Goal: Task Accomplishment & Management: Complete application form

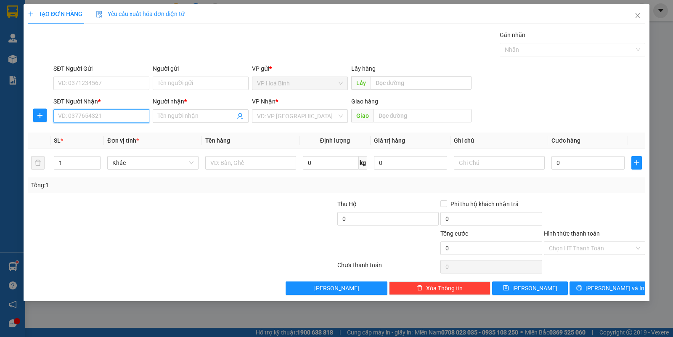
click at [115, 120] on input "SĐT Người Nhận *" at bounding box center [101, 115] width 96 height 13
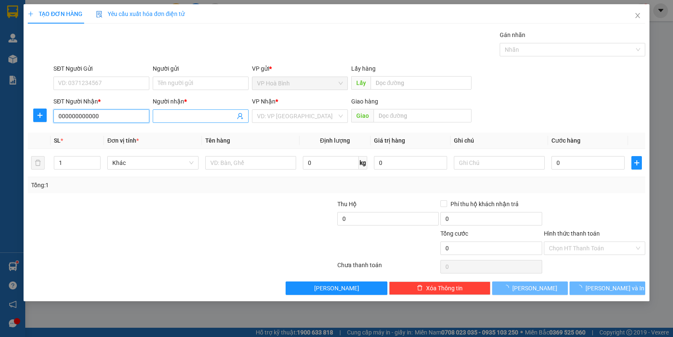
type input "000000000000"
click at [178, 116] on input "Người nhận *" at bounding box center [196, 115] width 77 height 9
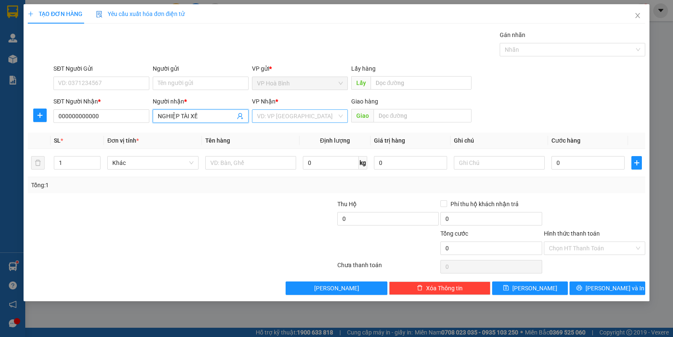
type input "NGHIỆP TÀI XẾ"
click at [295, 117] on input "search" at bounding box center [297, 116] width 80 height 13
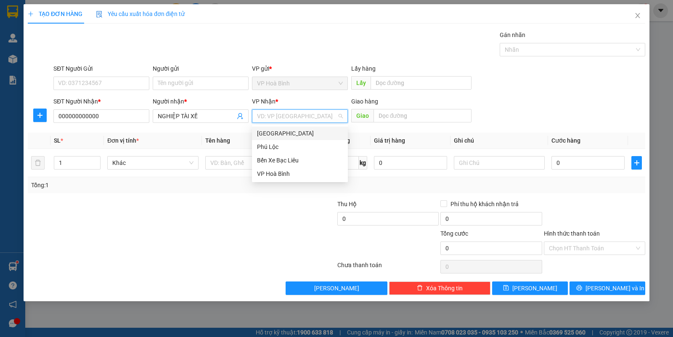
click at [284, 133] on div "[GEOGRAPHIC_DATA]" at bounding box center [300, 133] width 86 height 9
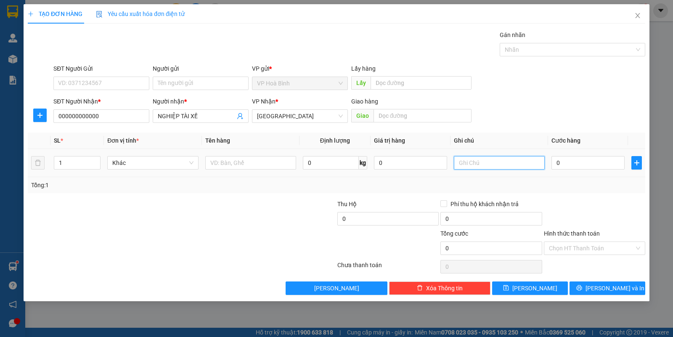
click at [471, 161] on input "text" at bounding box center [499, 162] width 91 height 13
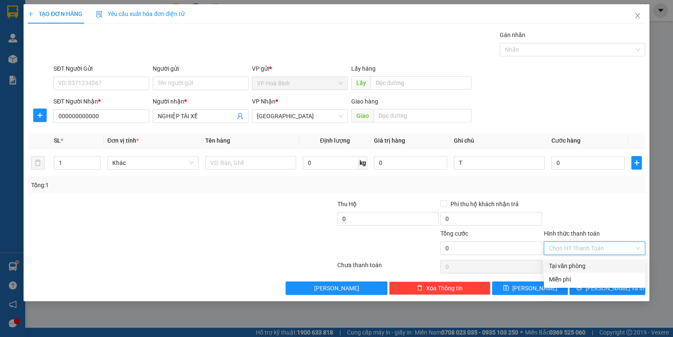
click at [583, 251] on input "Hình thức thanh toán" at bounding box center [591, 248] width 85 height 13
click at [554, 280] on div "Miễn phí" at bounding box center [594, 279] width 91 height 9
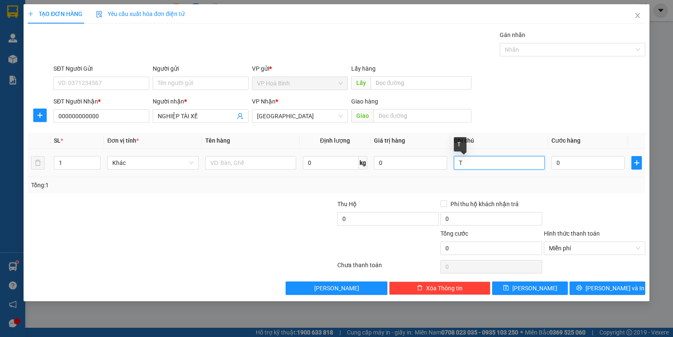
click at [472, 162] on input "T" at bounding box center [499, 162] width 91 height 13
paste input "D.tran thai tong .p.12 tan binh khach san thanh tai 1"
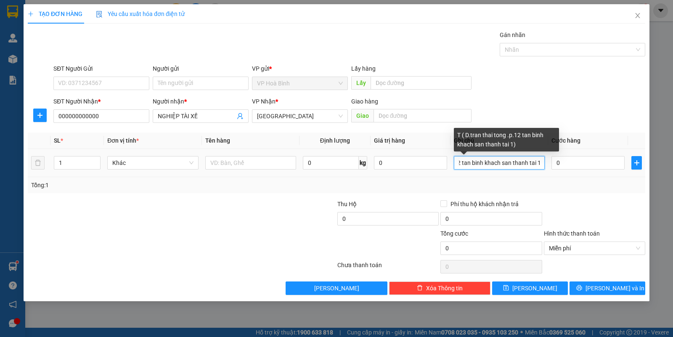
scroll to position [0, 64]
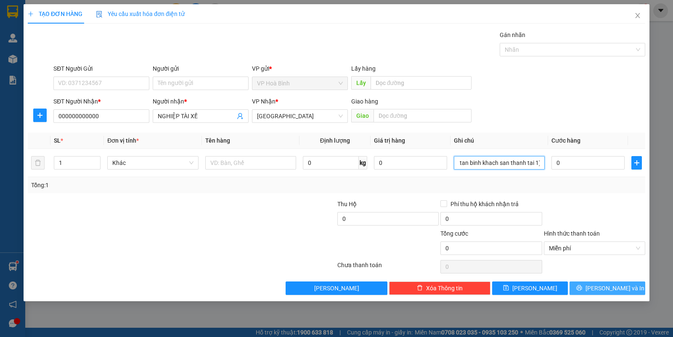
type input "T ( D.tran thai tong .p.12 tan binh khach san thanh tai 1)"
click at [589, 289] on button "[PERSON_NAME] và In" at bounding box center [607, 287] width 76 height 13
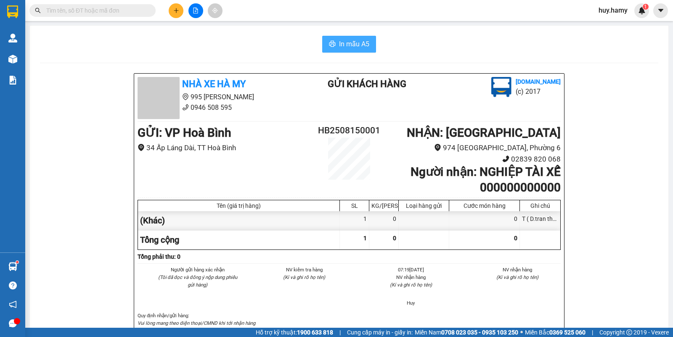
click at [355, 43] on span "In mẫu A5" at bounding box center [354, 44] width 30 height 11
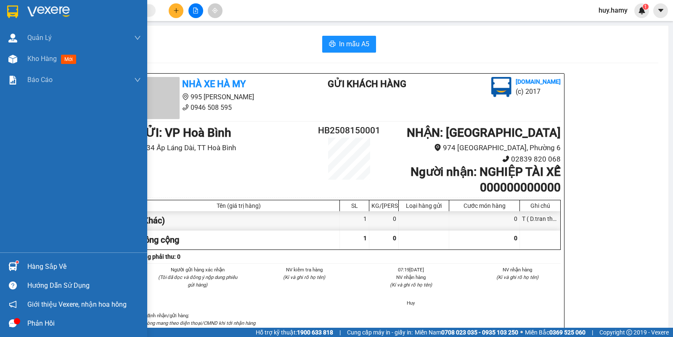
click at [38, 262] on div "Hàng sắp về" at bounding box center [84, 266] width 114 height 13
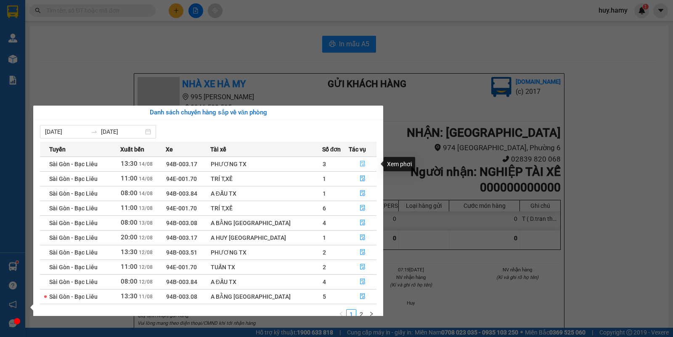
click at [360, 163] on icon "file-done" at bounding box center [363, 164] width 6 height 6
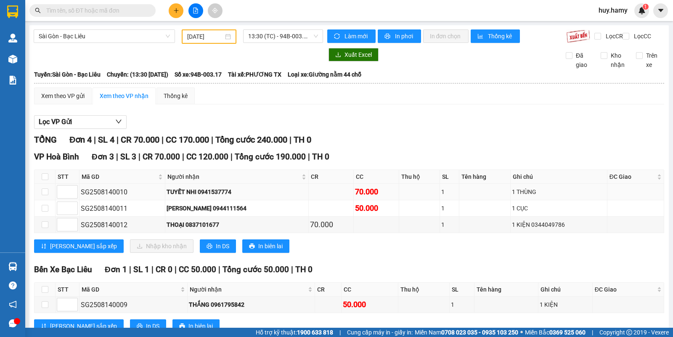
scroll to position [37, 0]
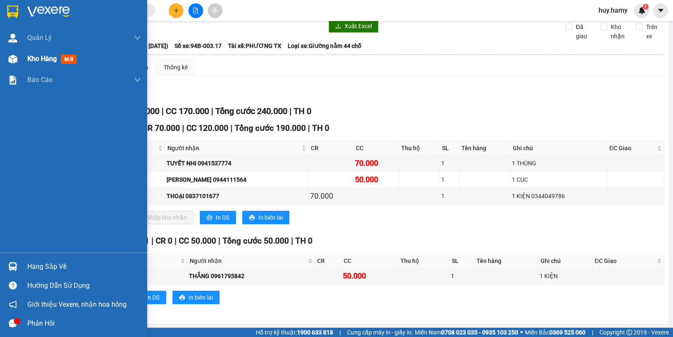
click at [32, 57] on span "Kho hàng" at bounding box center [41, 59] width 29 height 8
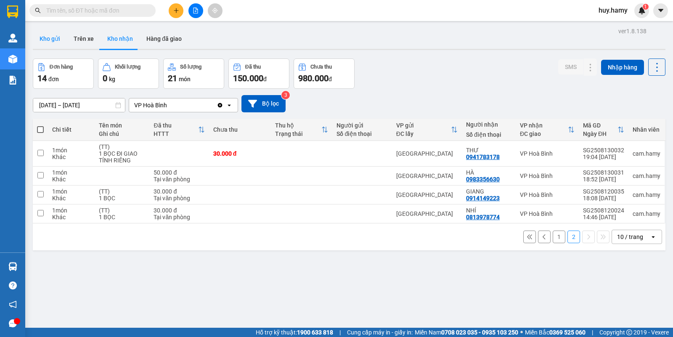
click at [51, 37] on button "Kho gửi" at bounding box center [50, 39] width 34 height 20
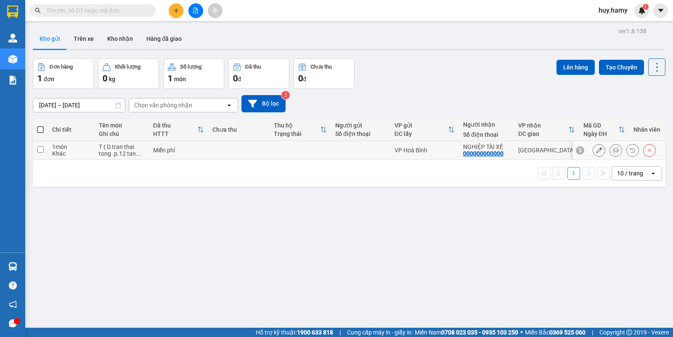
click at [610, 148] on button at bounding box center [616, 150] width 12 height 15
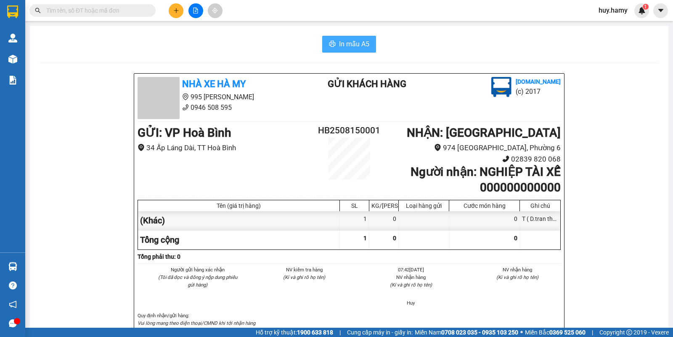
click at [333, 43] on button "In mẫu A5" at bounding box center [349, 44] width 54 height 17
click at [343, 47] on span "In mẫu A5" at bounding box center [354, 44] width 30 height 11
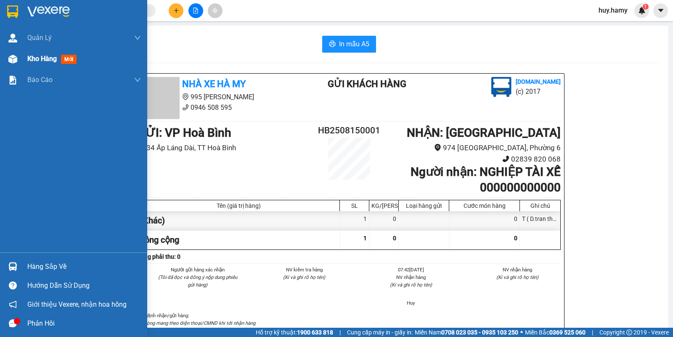
click at [45, 64] on div "Kho hàng mới" at bounding box center [53, 58] width 53 height 11
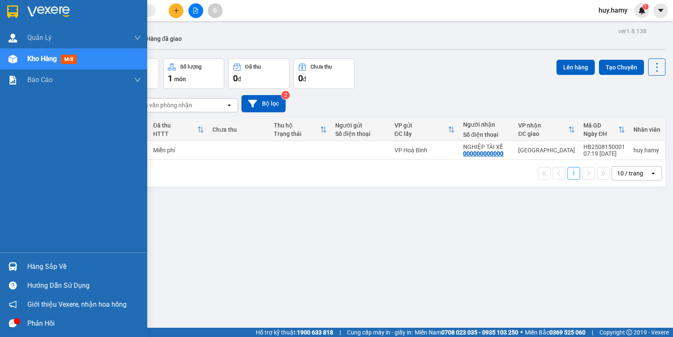
click at [35, 57] on span "Kho hàng" at bounding box center [41, 59] width 29 height 8
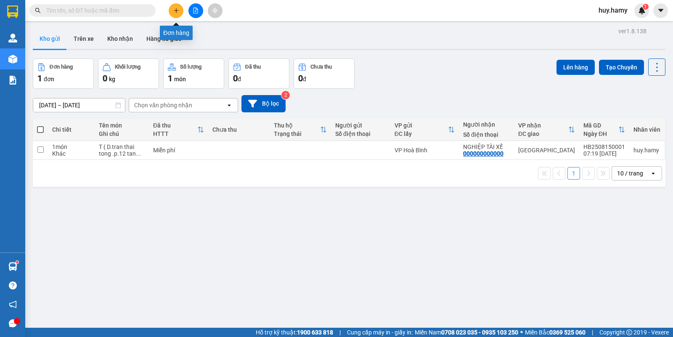
click at [176, 11] on icon "plus" at bounding box center [176, 10] width 0 height 5
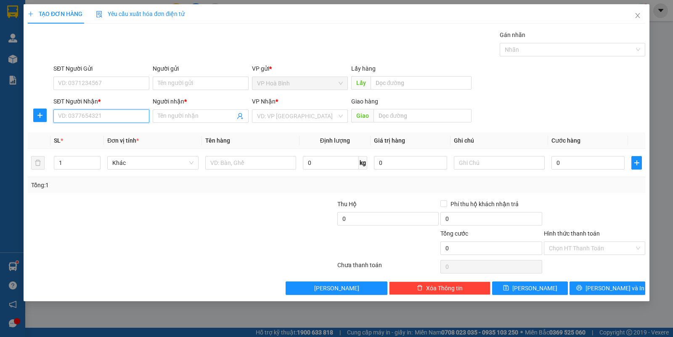
click at [114, 112] on input "SĐT Người Nhận *" at bounding box center [101, 115] width 96 height 13
click at [96, 133] on div "0917552191 - DUYÊN" at bounding box center [101, 133] width 86 height 9
type input "0917552191"
type input "DUYÊN"
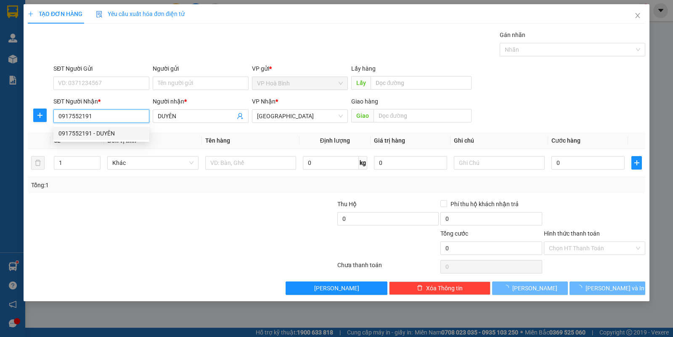
type input "90.000"
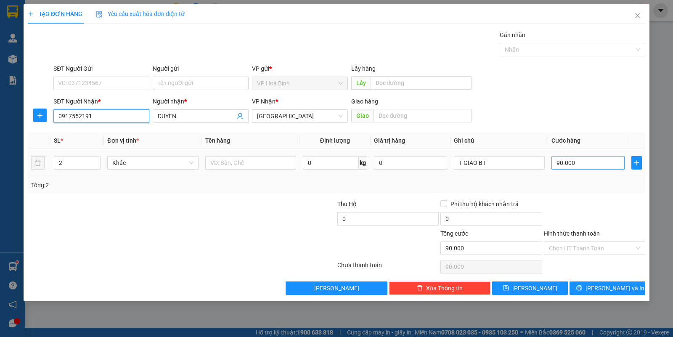
type input "0917552191"
click at [564, 159] on input "90.000" at bounding box center [587, 162] width 73 height 13
type input "1"
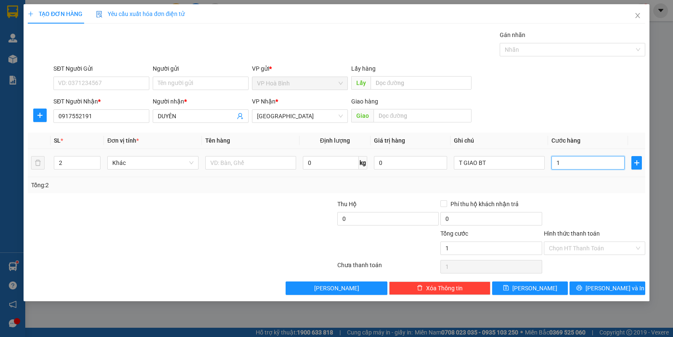
type input "10"
type input "100"
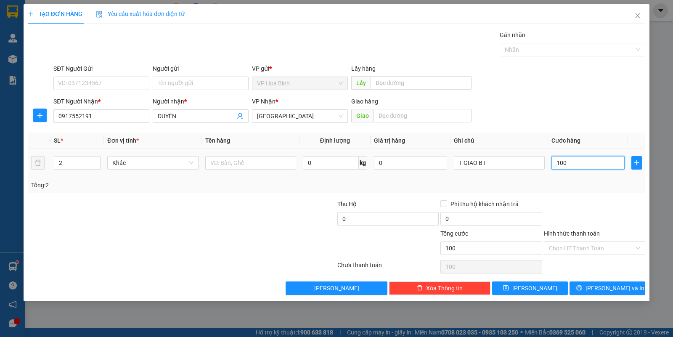
type input "1.000"
type input "10.000"
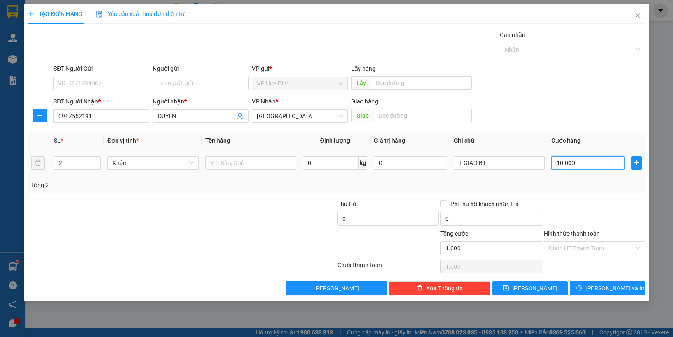
type input "10.000"
type input "100.000"
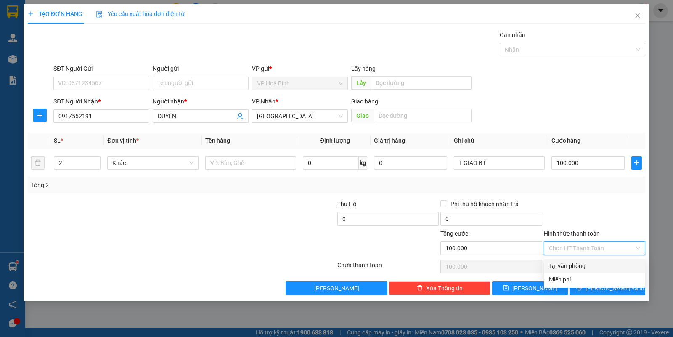
click at [588, 247] on input "Hình thức thanh toán" at bounding box center [591, 248] width 85 height 13
click at [596, 261] on div "Tại văn phòng" at bounding box center [594, 265] width 91 height 9
type input "0"
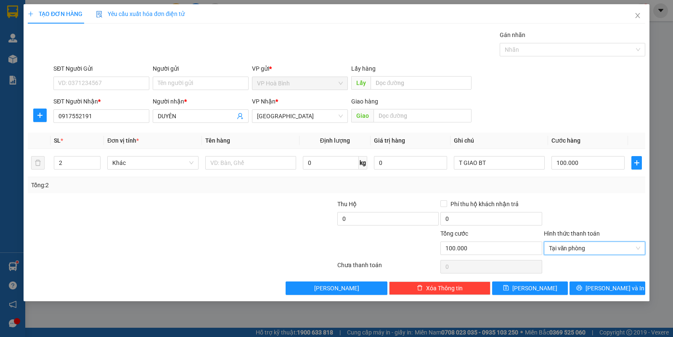
click at [598, 296] on div "TẠO ĐƠN HÀNG Yêu cầu xuất hóa đơn điện tử Transit Pickup Surcharge Ids Transit …" at bounding box center [337, 152] width 626 height 297
click at [599, 291] on button "[PERSON_NAME] và In" at bounding box center [607, 287] width 76 height 13
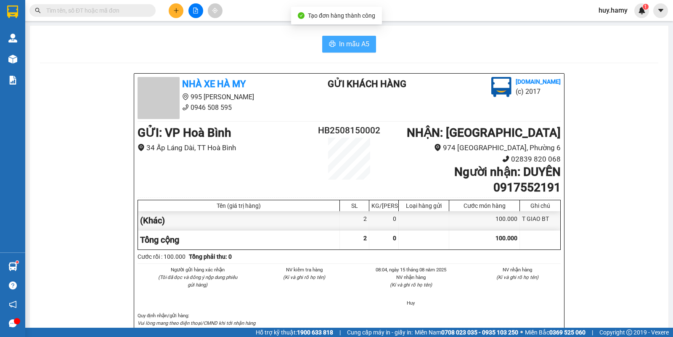
click at [364, 45] on span "In mẫu A5" at bounding box center [354, 44] width 30 height 11
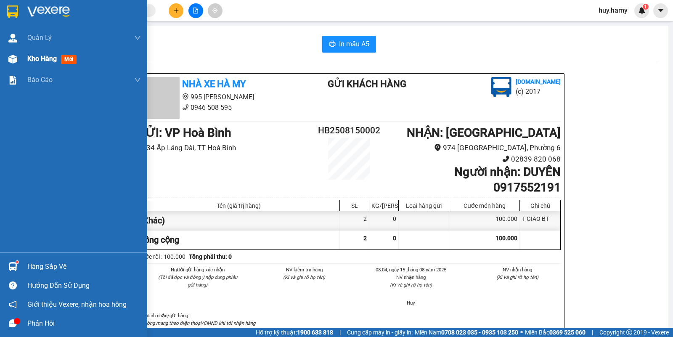
click at [33, 59] on span "Kho hàng" at bounding box center [41, 59] width 29 height 8
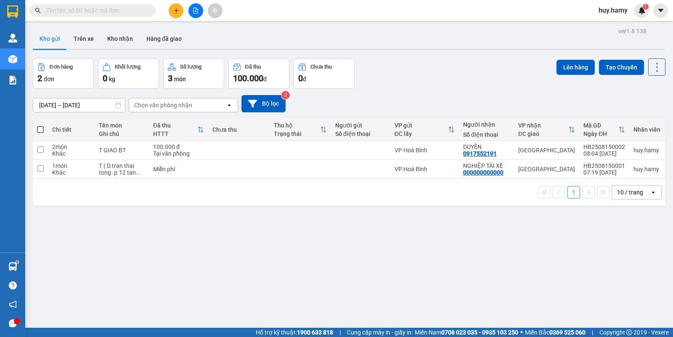
click at [39, 126] on span at bounding box center [40, 129] width 7 height 7
click at [40, 125] on input "checkbox" at bounding box center [40, 125] width 0 height 0
checkbox input "true"
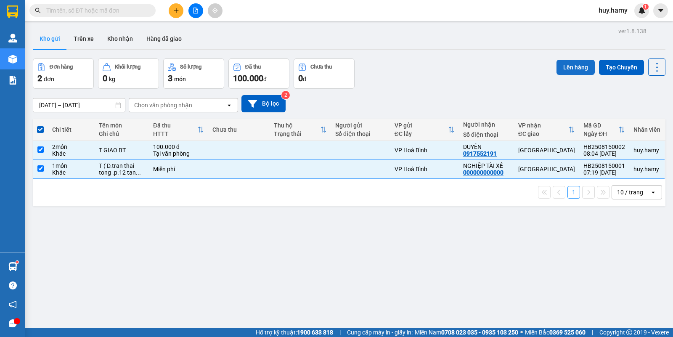
click at [561, 68] on button "Lên hàng" at bounding box center [575, 67] width 38 height 15
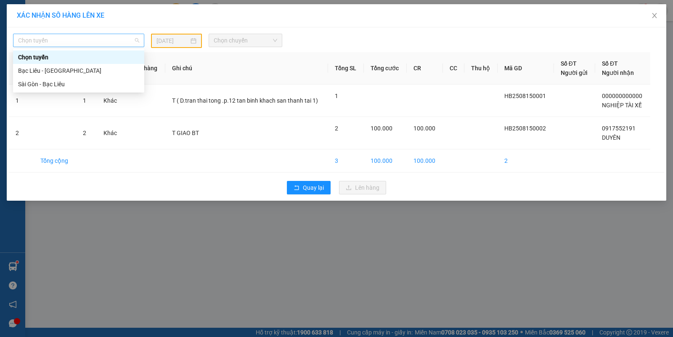
click at [80, 36] on span "Chọn tuyến" at bounding box center [78, 40] width 121 height 13
drag, startPoint x: 28, startPoint y: 68, endPoint x: 223, endPoint y: 57, distance: 195.5
click at [28, 69] on div "Bạc Liêu - [GEOGRAPHIC_DATA]" at bounding box center [78, 70] width 121 height 9
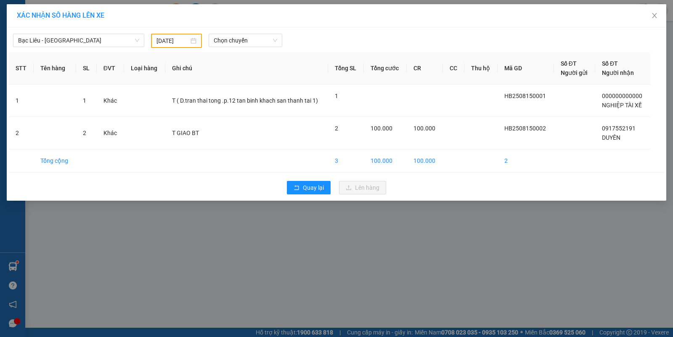
click at [198, 42] on div "[DATE]" at bounding box center [176, 41] width 51 height 14
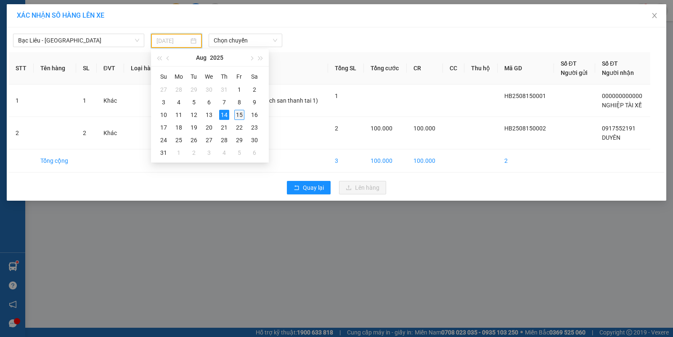
click at [240, 112] on div "15" at bounding box center [239, 115] width 10 height 10
type input "[DATE]"
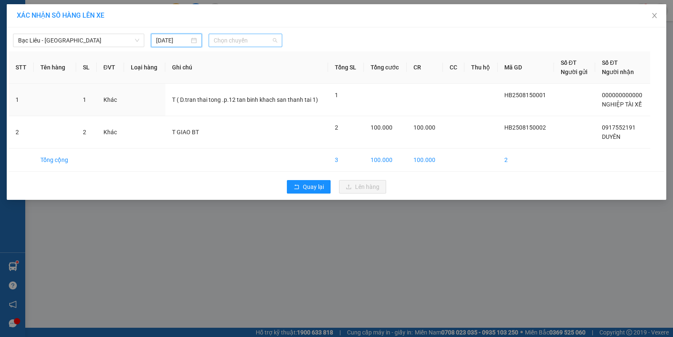
click at [252, 46] on span "Chọn chuyến" at bounding box center [246, 40] width 64 height 13
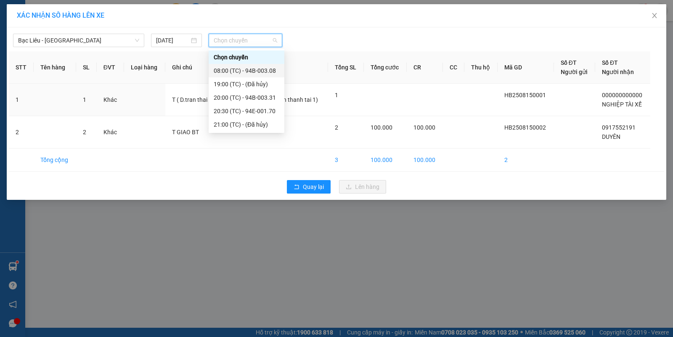
drag, startPoint x: 255, startPoint y: 66, endPoint x: 255, endPoint y: 76, distance: 9.7
click at [255, 76] on div "08:00 (TC) - 94B-003.08" at bounding box center [247, 70] width 76 height 13
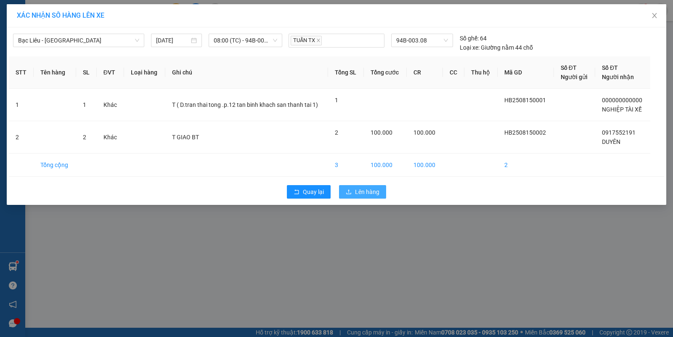
click at [357, 187] on button "Lên hàng" at bounding box center [362, 191] width 47 height 13
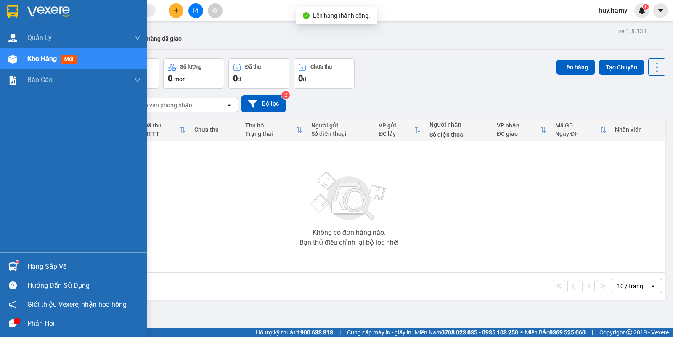
click at [44, 263] on div "Hàng sắp về" at bounding box center [84, 266] width 114 height 13
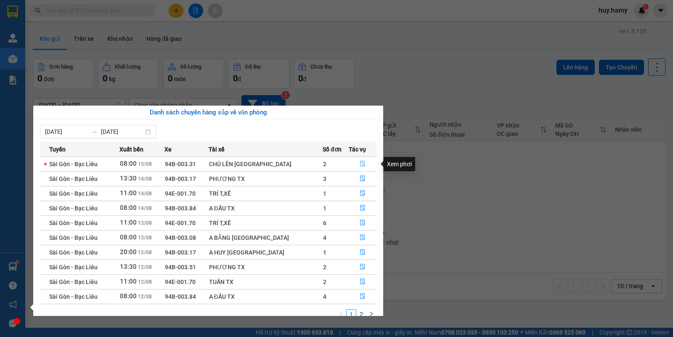
click at [360, 167] on icon "file-done" at bounding box center [363, 164] width 6 height 6
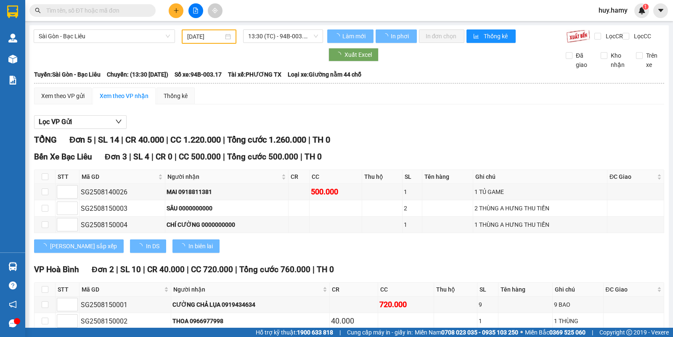
type input "[DATE]"
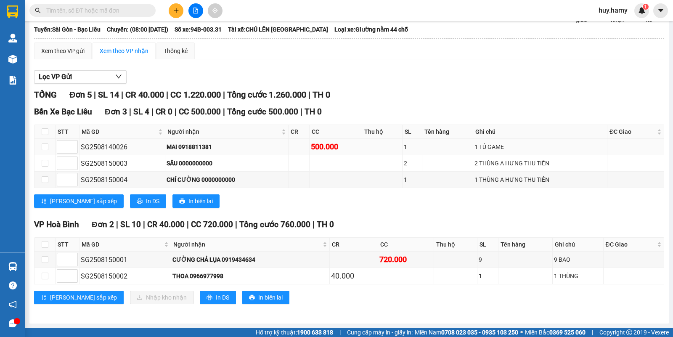
scroll to position [53, 0]
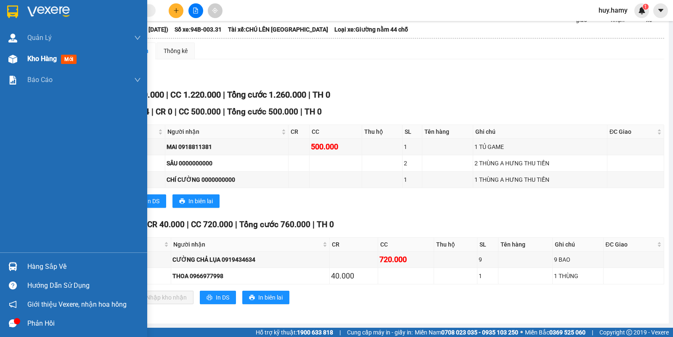
click at [38, 62] on span "Kho hàng" at bounding box center [41, 59] width 29 height 8
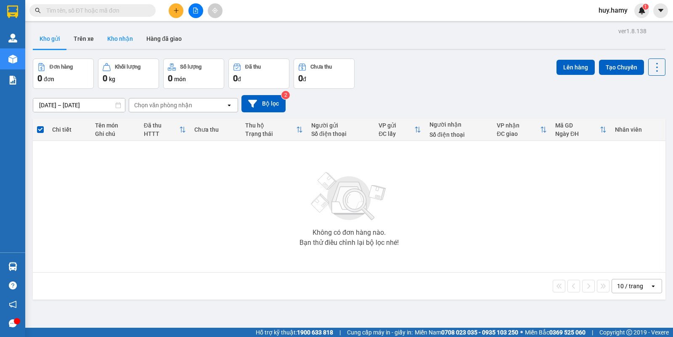
click at [120, 34] on button "Kho nhận" at bounding box center [120, 39] width 39 height 20
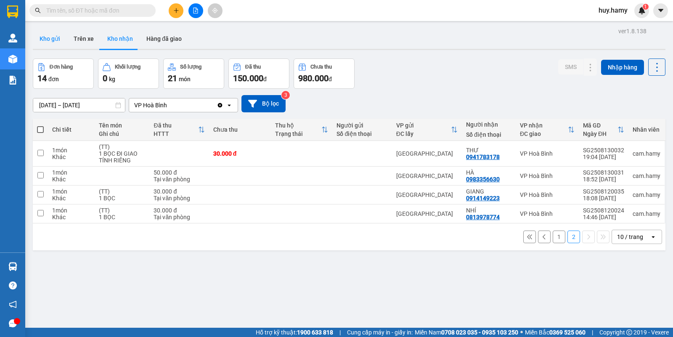
click at [48, 39] on button "Kho gửi" at bounding box center [50, 39] width 34 height 20
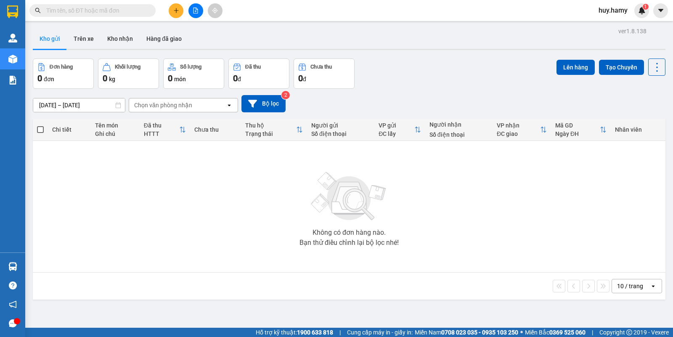
drag, startPoint x: 117, startPoint y: 39, endPoint x: 204, endPoint y: 57, distance: 89.7
click at [117, 40] on button "Kho nhận" at bounding box center [120, 39] width 39 height 20
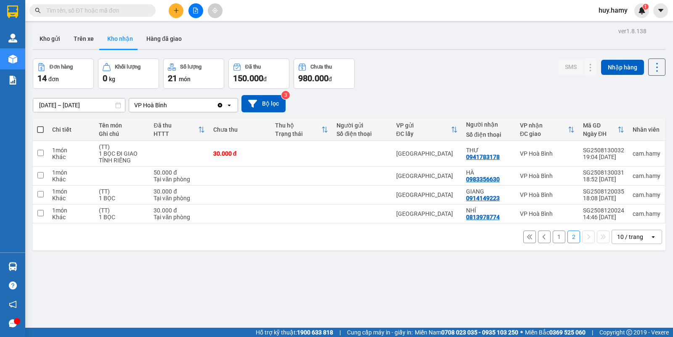
click at [553, 236] on button "1" at bounding box center [559, 236] width 13 height 13
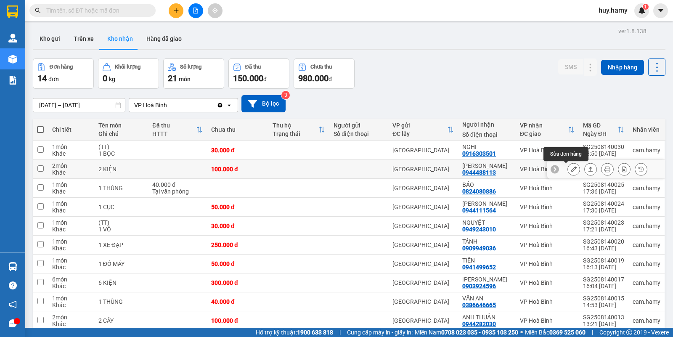
click at [568, 173] on button at bounding box center [574, 169] width 12 height 15
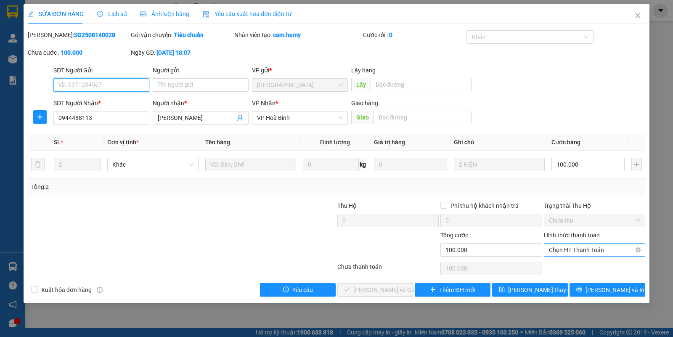
click at [575, 246] on span "Chọn HT Thanh Toán" at bounding box center [594, 250] width 91 height 13
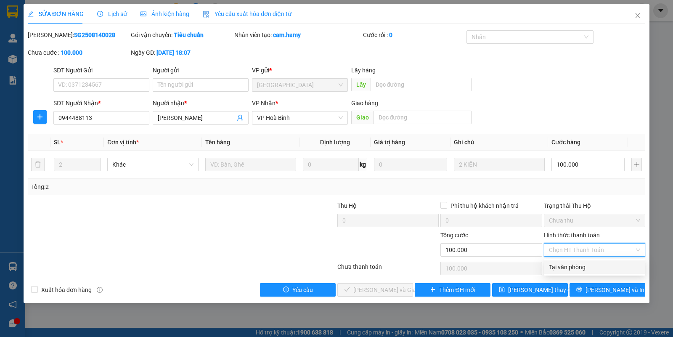
click at [577, 270] on div "Tại văn phòng" at bounding box center [594, 266] width 91 height 9
type input "0"
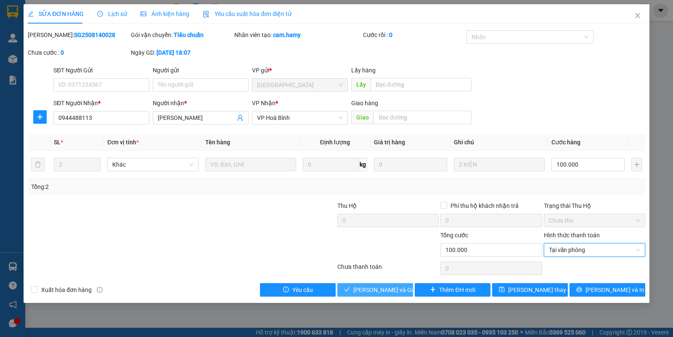
click at [379, 291] on span "[PERSON_NAME] và Giao hàng" at bounding box center [393, 289] width 81 height 9
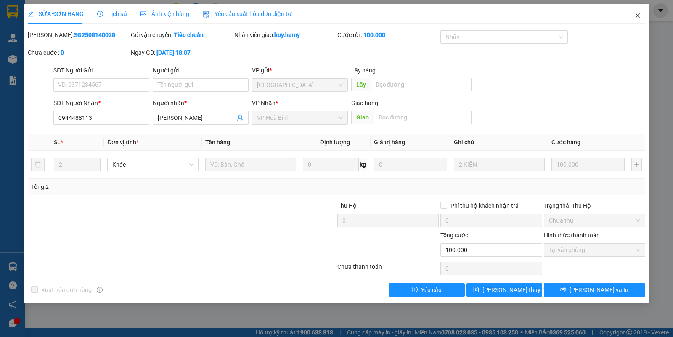
click at [632, 16] on span "Close" at bounding box center [638, 16] width 24 height 24
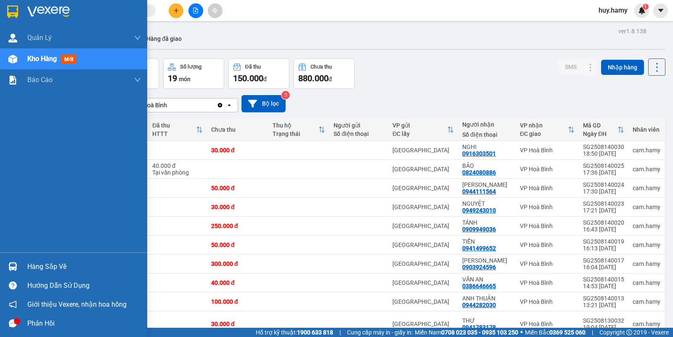
click at [39, 55] on span "Kho hàng" at bounding box center [41, 59] width 29 height 8
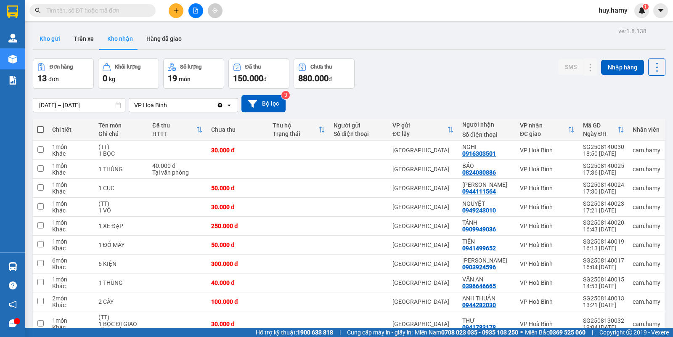
click at [45, 38] on button "Kho gửi" at bounding box center [50, 39] width 34 height 20
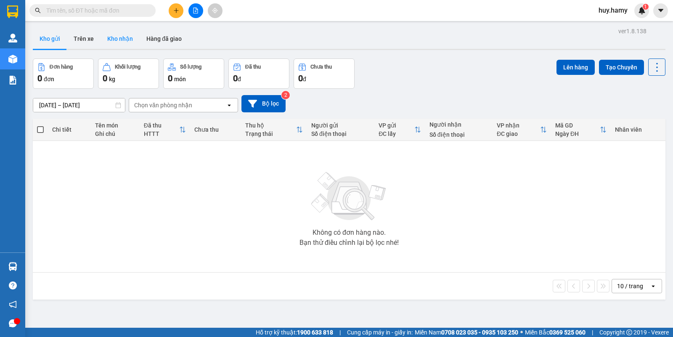
click at [126, 37] on button "Kho nhận" at bounding box center [120, 39] width 39 height 20
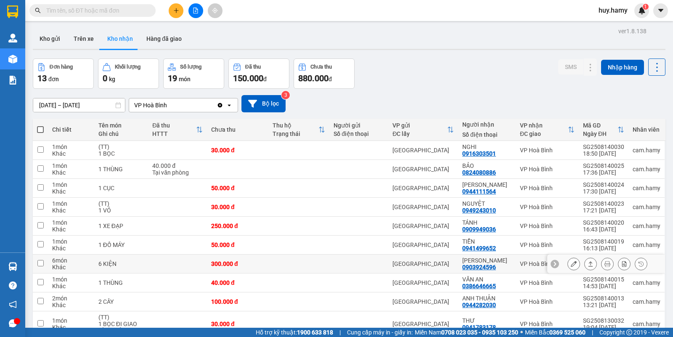
scroll to position [45, 0]
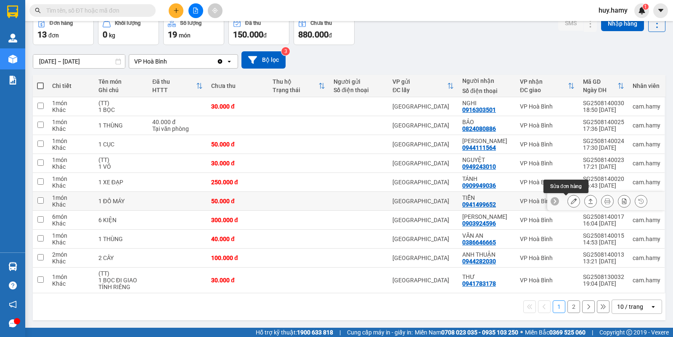
click at [568, 203] on button at bounding box center [574, 201] width 12 height 15
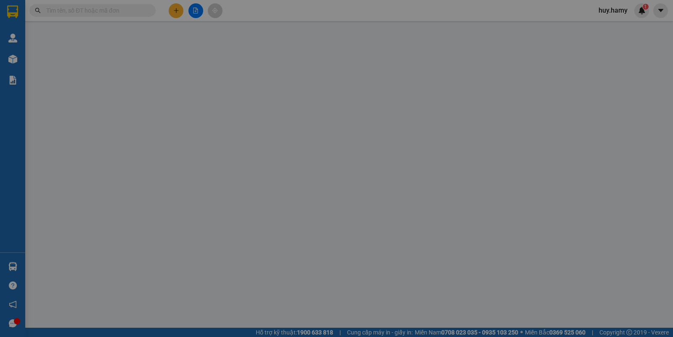
type input "0941499652"
type input "TIỄN"
type input "50.000"
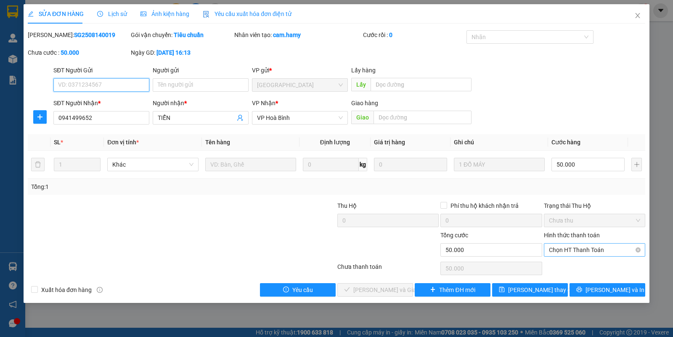
click at [577, 250] on span "Chọn HT Thanh Toán" at bounding box center [594, 250] width 91 height 13
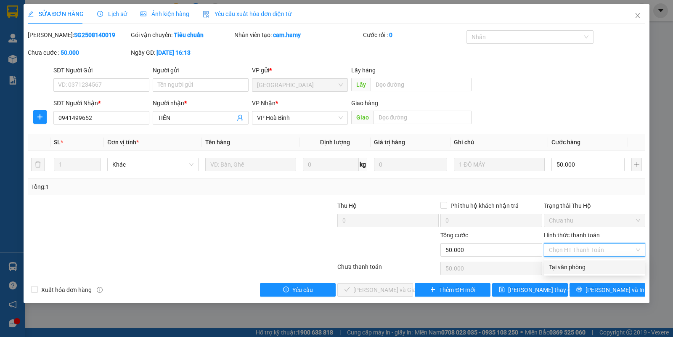
click at [571, 270] on div "Tại văn phòng" at bounding box center [594, 266] width 91 height 9
type input "0"
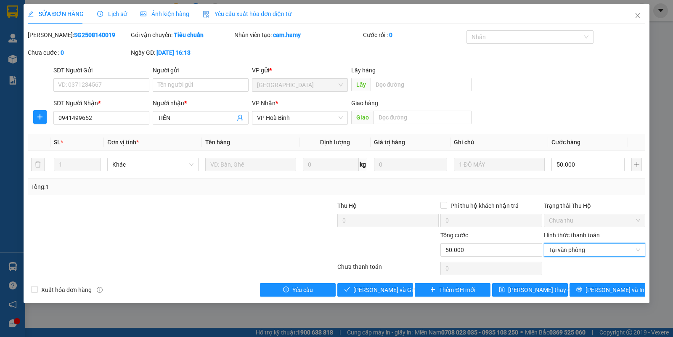
click at [386, 283] on div "Total Paid Fee 0 Total UnPaid Fee 50.000 Cash Collection Total Fee Mã ĐH: SG250…" at bounding box center [336, 163] width 617 height 266
click at [384, 285] on span "[PERSON_NAME] và Giao hàng" at bounding box center [393, 289] width 81 height 9
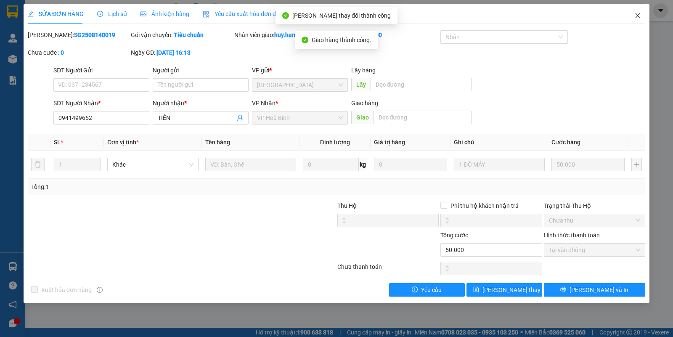
click at [636, 16] on icon "close" at bounding box center [637, 15] width 7 height 7
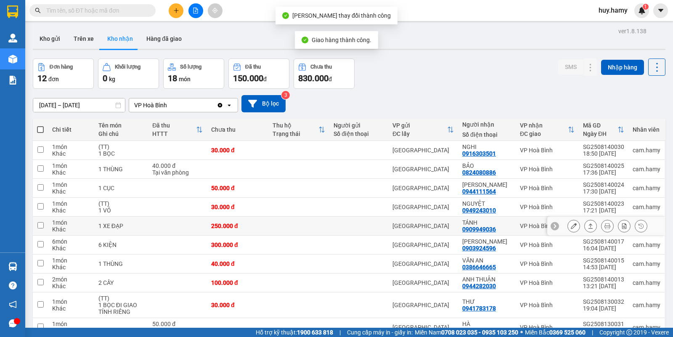
scroll to position [45, 0]
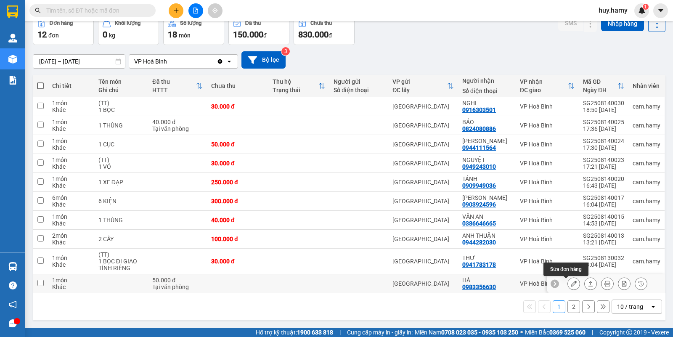
click at [571, 285] on icon at bounding box center [574, 284] width 6 height 6
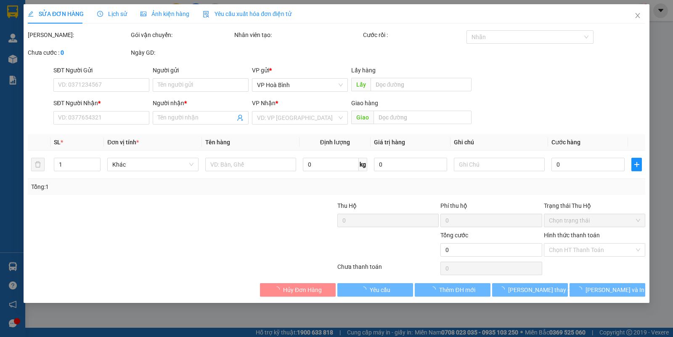
type input "0983356630"
type input "HÀ"
type input "50.000"
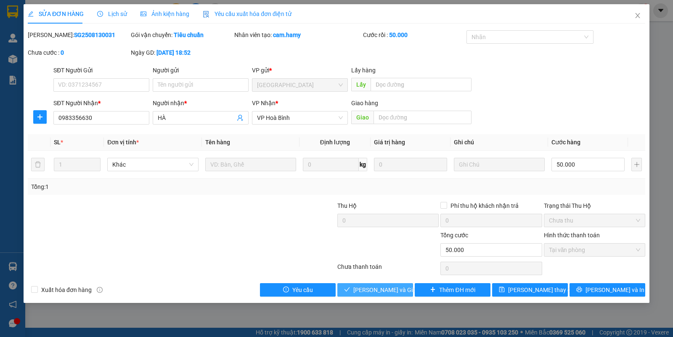
click at [386, 289] on span "[PERSON_NAME] và Giao hàng" at bounding box center [393, 289] width 81 height 9
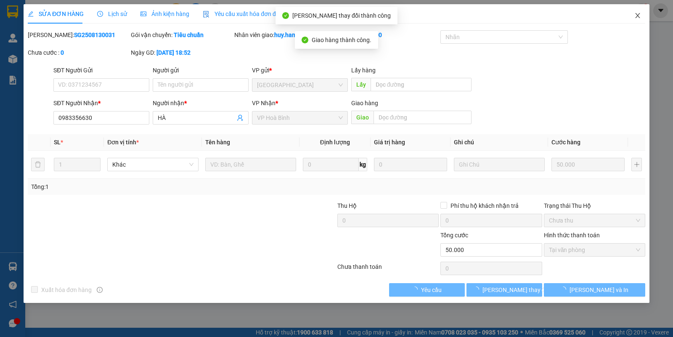
click at [636, 16] on icon "close" at bounding box center [637, 15] width 7 height 7
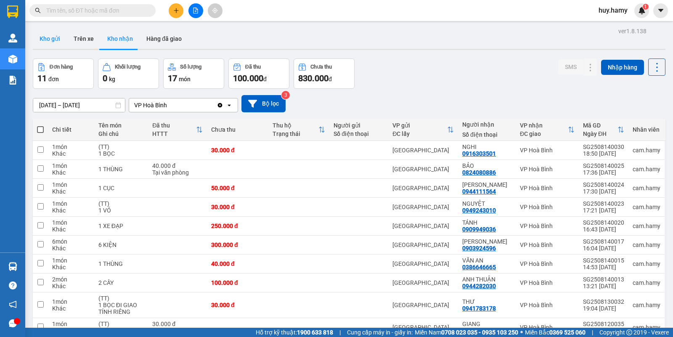
drag, startPoint x: 54, startPoint y: 35, endPoint x: 55, endPoint y: 40, distance: 5.2
click at [54, 35] on button "Kho gửi" at bounding box center [50, 39] width 34 height 20
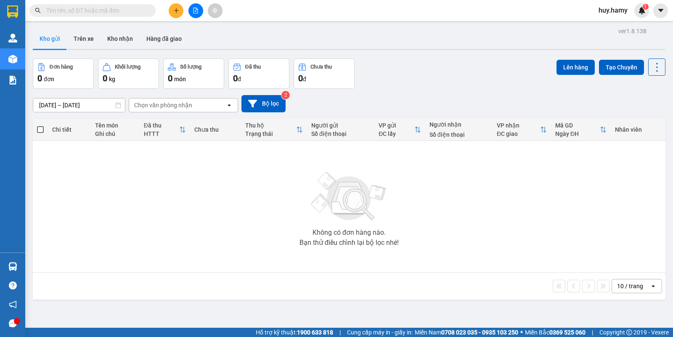
click at [166, 8] on div at bounding box center [195, 10] width 63 height 15
click at [171, 14] on button at bounding box center [176, 10] width 15 height 15
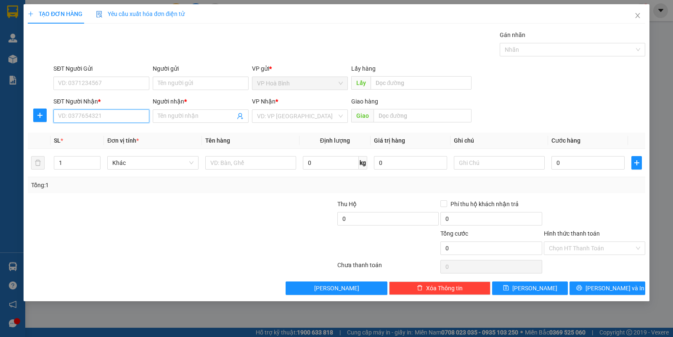
click at [101, 119] on input "SĐT Người Nhận *" at bounding box center [101, 115] width 96 height 13
click at [93, 131] on div "0854375102 - ĐIÊN" at bounding box center [101, 133] width 86 height 9
type input "0854375102"
type input "ĐIÊN"
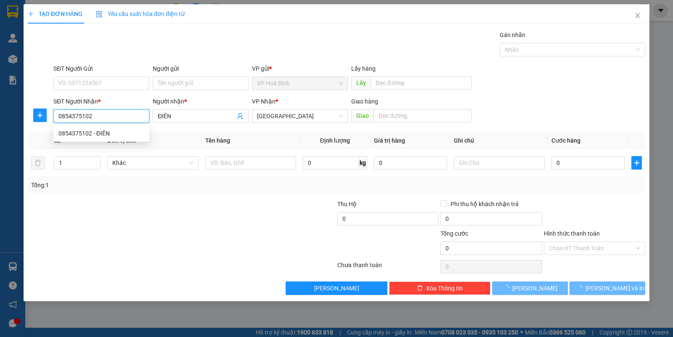
type input "80.000"
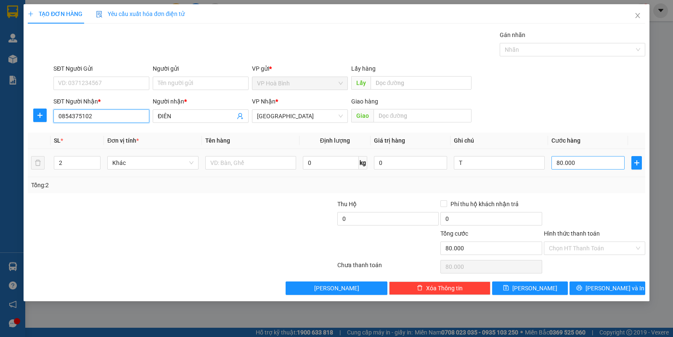
type input "0854375102"
click at [582, 168] on input "80.000" at bounding box center [587, 162] width 73 height 13
type input "7"
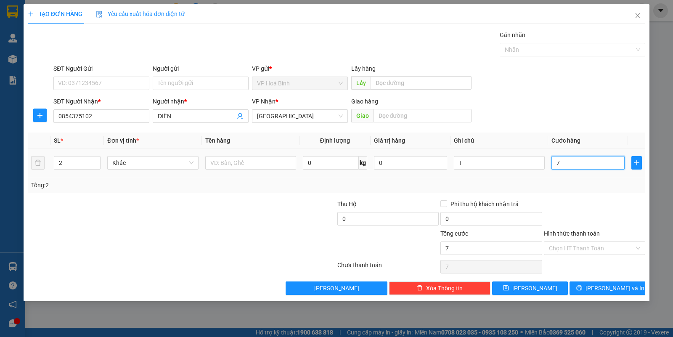
type input "70"
type input "700"
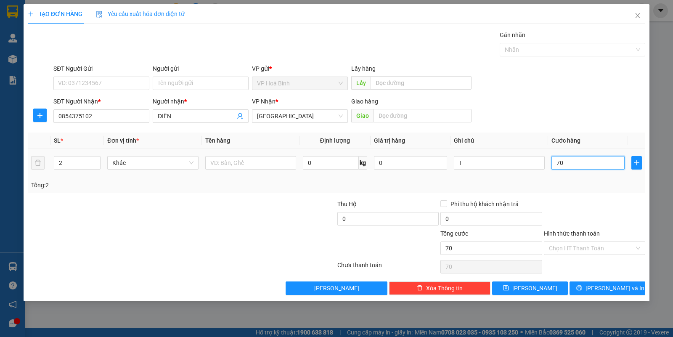
type input "700"
type input "7.000"
type input "70.000"
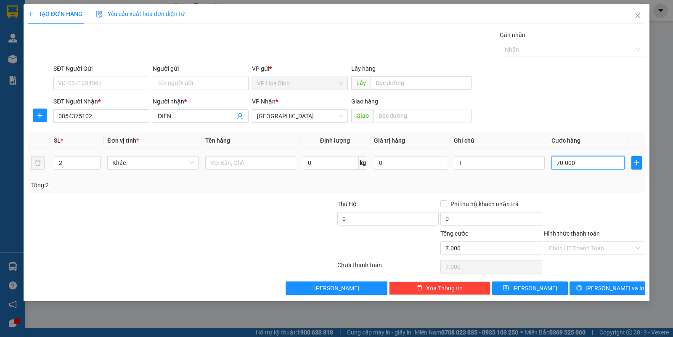
type input "70.000"
click at [577, 249] on input "Hình thức thanh toán" at bounding box center [591, 248] width 85 height 13
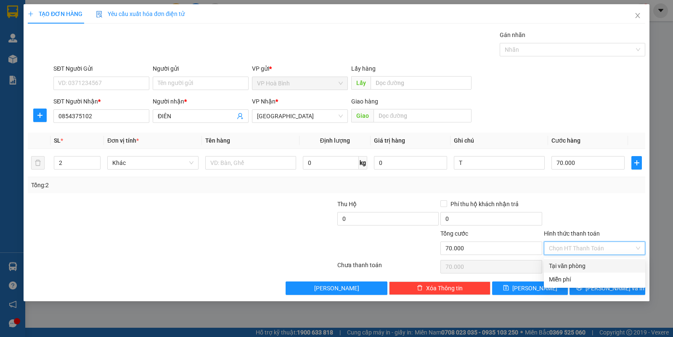
click at [580, 262] on div "Tại văn phòng" at bounding box center [594, 265] width 91 height 9
type input "0"
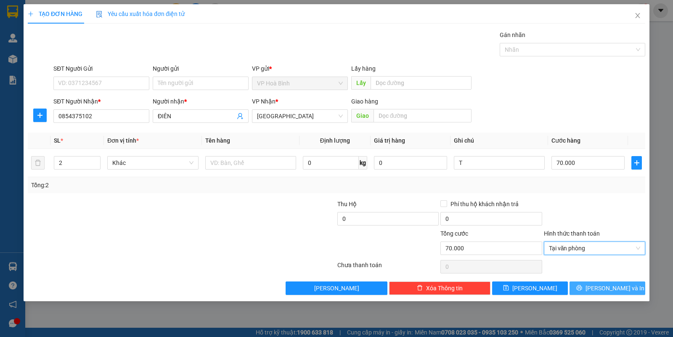
click at [592, 284] on button "[PERSON_NAME] và In" at bounding box center [607, 287] width 76 height 13
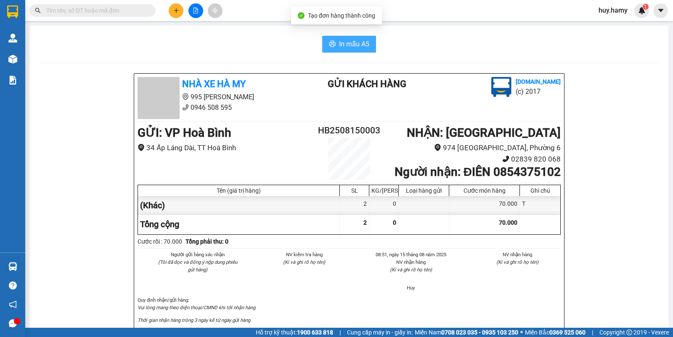
click at [358, 51] on button "In mẫu A5" at bounding box center [349, 44] width 54 height 17
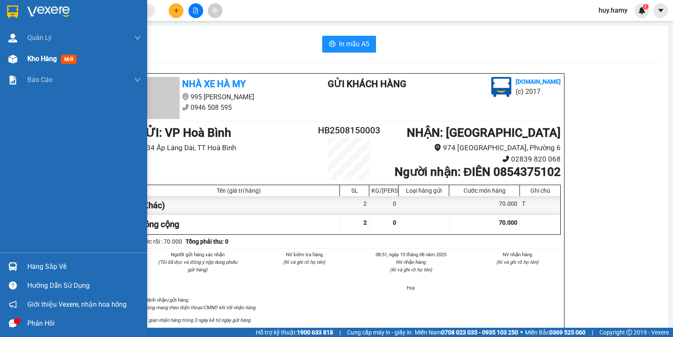
click at [30, 49] on div "Kho hàng mới" at bounding box center [84, 58] width 114 height 21
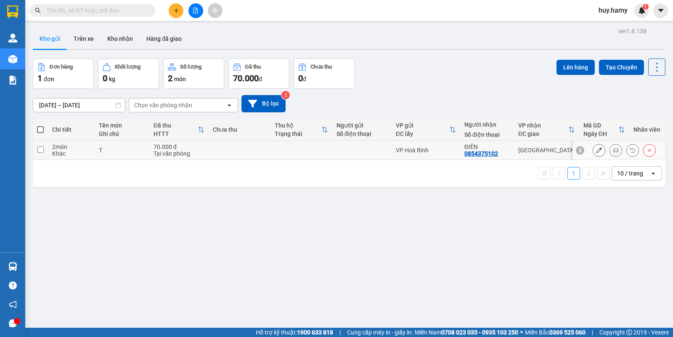
click at [584, 146] on div at bounding box center [618, 150] width 93 height 19
click at [583, 147] on div at bounding box center [618, 150] width 93 height 19
click at [596, 148] on icon at bounding box center [599, 150] width 6 height 6
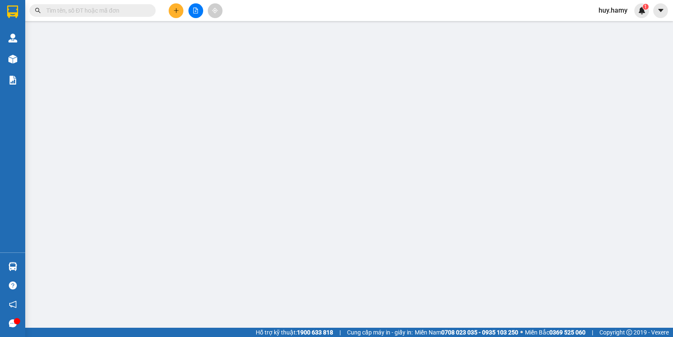
type input "0854375102"
type input "ĐIÊN"
type input "70.000"
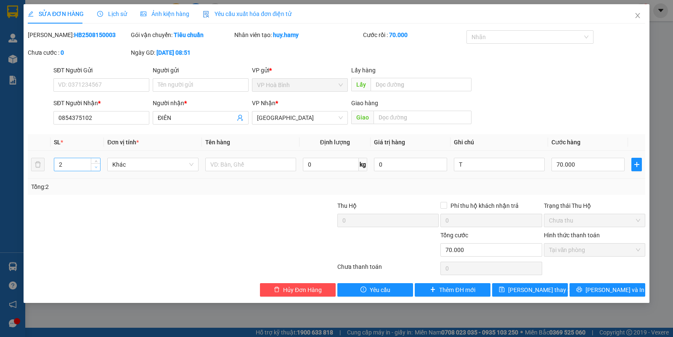
type input "1"
click at [93, 168] on span "down" at bounding box center [95, 167] width 5 height 5
click at [613, 287] on span "[PERSON_NAME] và In" at bounding box center [614, 289] width 59 height 9
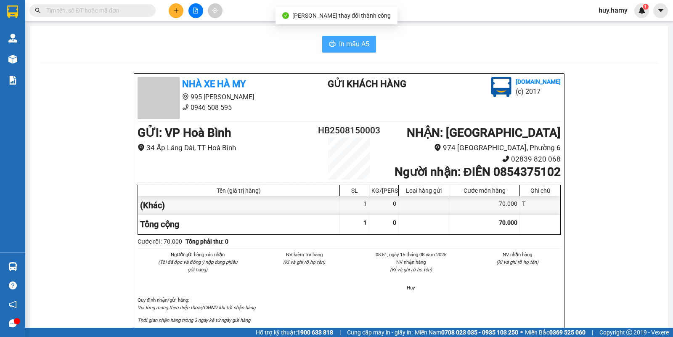
click at [347, 36] on button "In mẫu A5" at bounding box center [349, 44] width 54 height 17
